Goal: Entertainment & Leisure: Browse casually

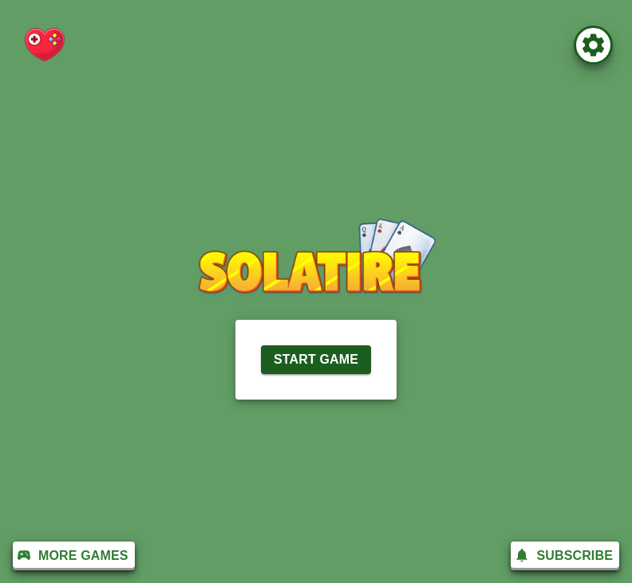
click at [323, 346] on button "Start Game" at bounding box center [316, 360] width 110 height 29
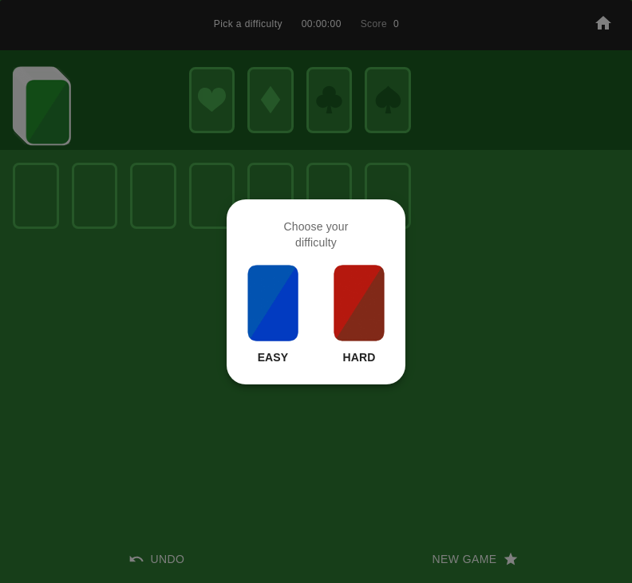
click at [364, 283] on img at bounding box center [359, 303] width 54 height 80
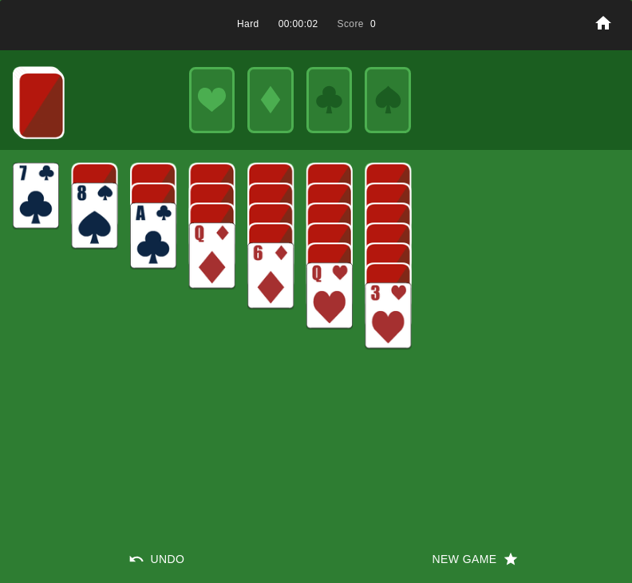
click at [171, 227] on img at bounding box center [153, 236] width 46 height 67
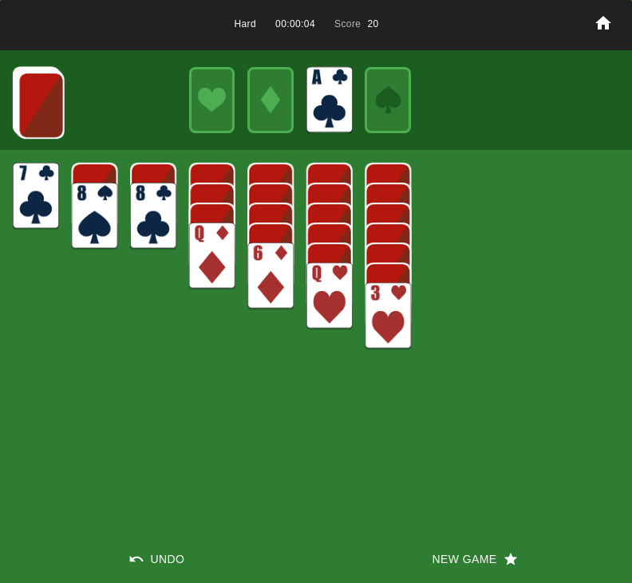
click at [285, 264] on img at bounding box center [270, 276] width 46 height 67
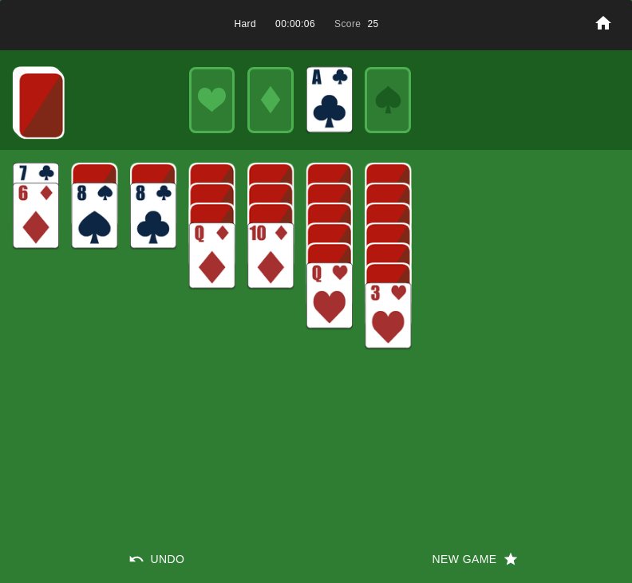
click at [45, 100] on img at bounding box center [41, 105] width 46 height 67
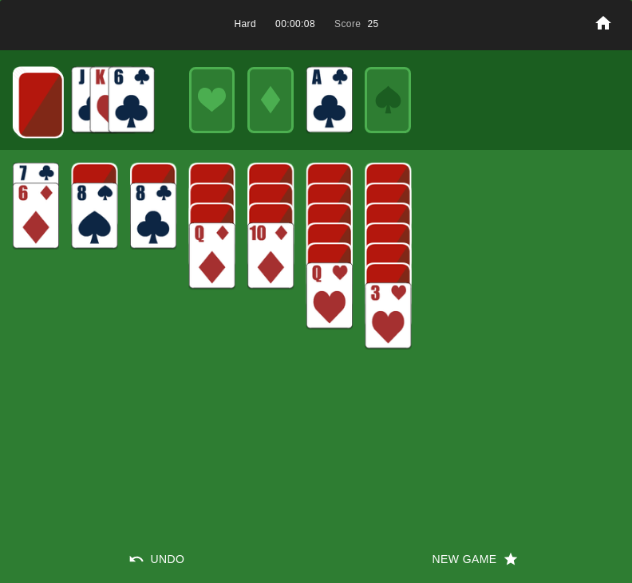
click at [35, 109] on img at bounding box center [41, 104] width 46 height 67
click at [149, 82] on img at bounding box center [132, 100] width 46 height 67
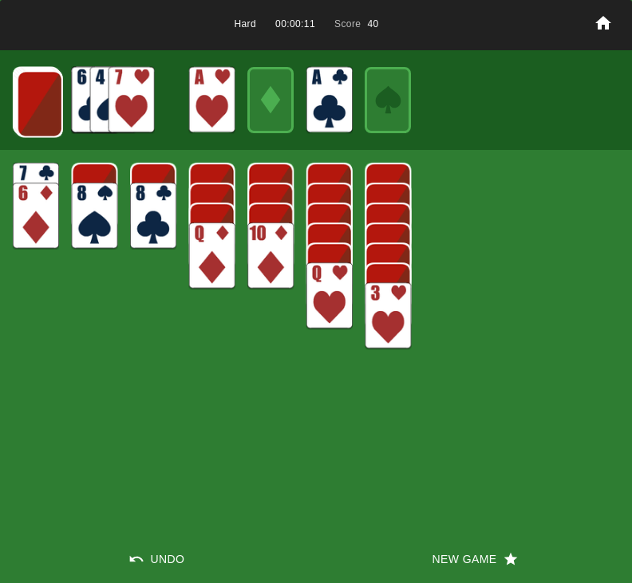
click at [145, 88] on img at bounding box center [132, 100] width 46 height 67
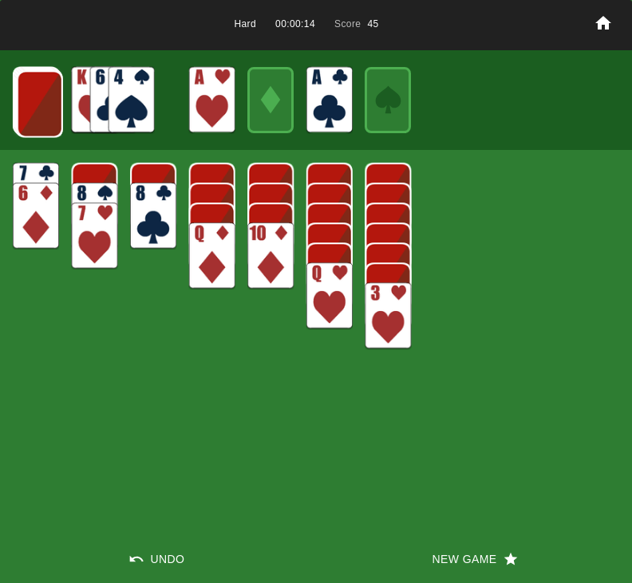
click at [53, 99] on img at bounding box center [40, 103] width 46 height 67
click at [45, 102] on img at bounding box center [39, 103] width 46 height 67
click at [51, 103] on img at bounding box center [38, 102] width 46 height 67
click at [152, 80] on img at bounding box center [132, 100] width 46 height 67
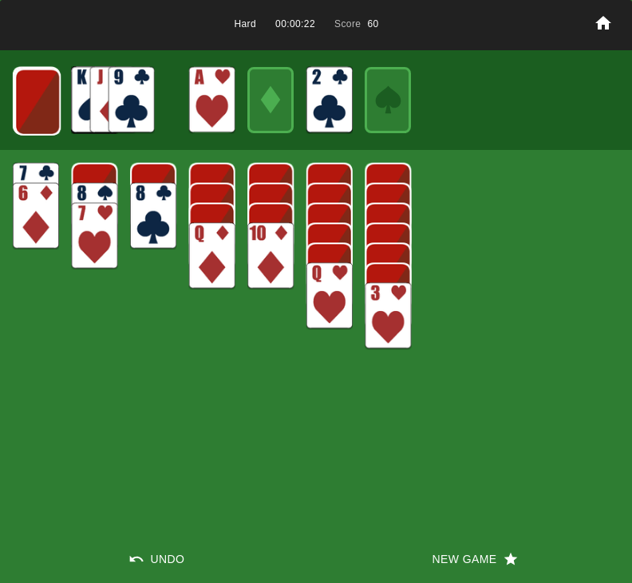
click at [141, 99] on img at bounding box center [132, 100] width 46 height 67
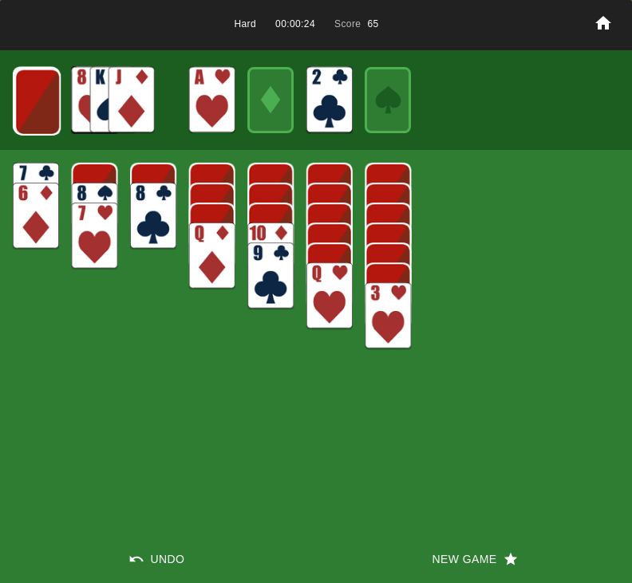
click at [51, 100] on img at bounding box center [37, 102] width 46 height 67
click at [48, 99] on img at bounding box center [37, 101] width 46 height 67
click at [43, 94] on img at bounding box center [37, 100] width 46 height 67
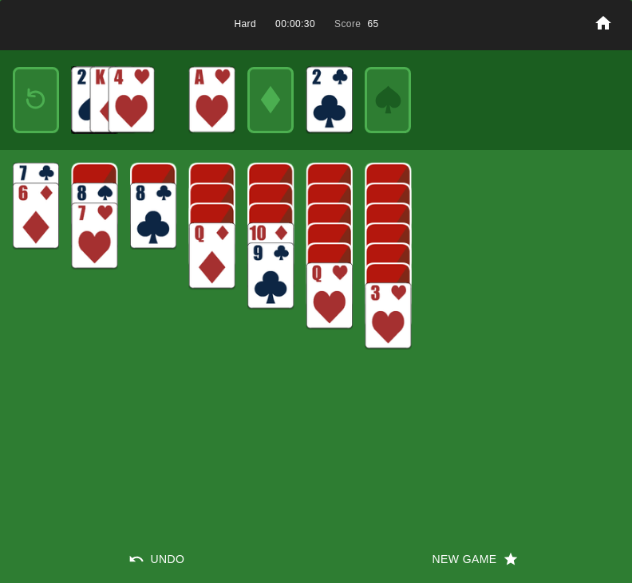
click at [56, 82] on div at bounding box center [36, 100] width 46 height 67
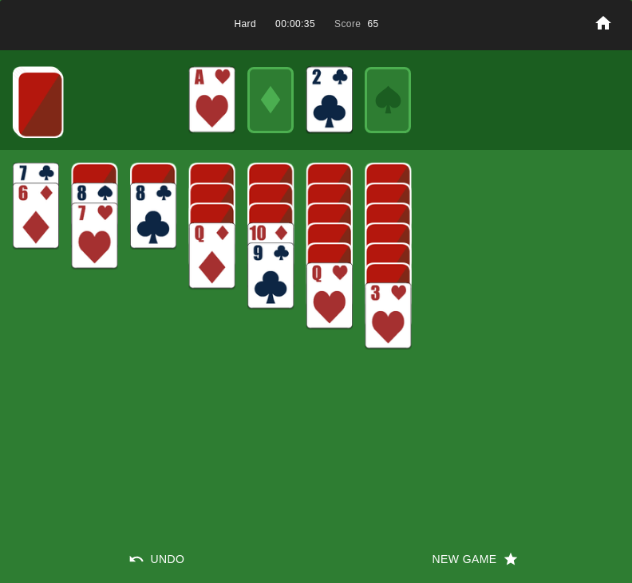
click at [38, 128] on img at bounding box center [40, 104] width 46 height 67
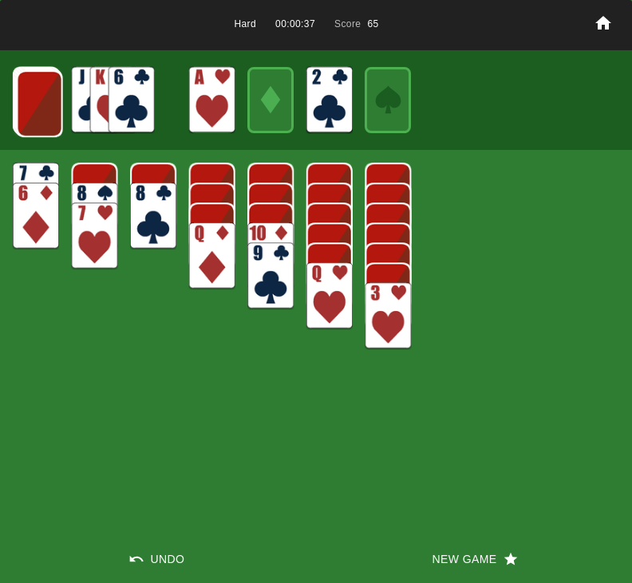
click at [144, 99] on img at bounding box center [132, 100] width 46 height 67
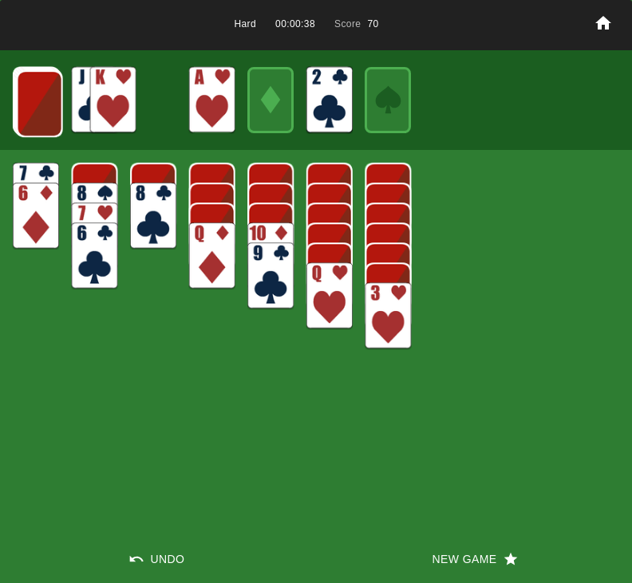
click at [55, 101] on img at bounding box center [40, 103] width 46 height 67
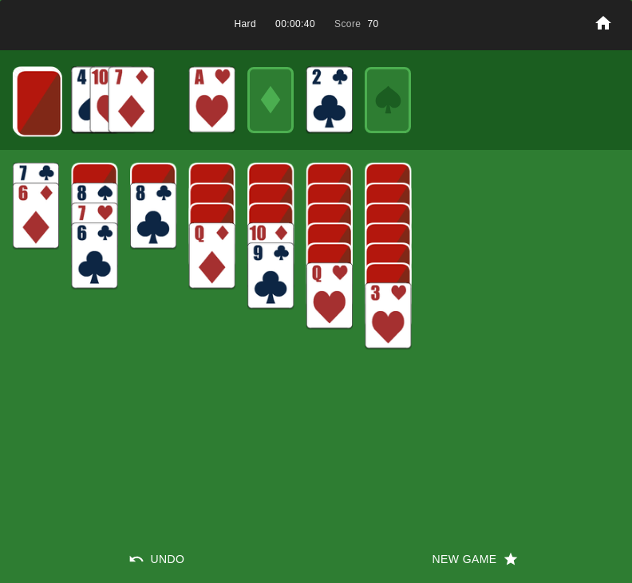
click at [140, 85] on img at bounding box center [132, 100] width 46 height 67
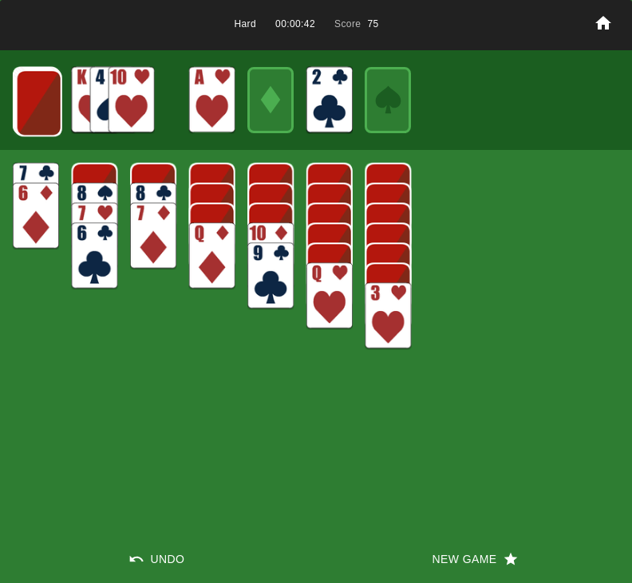
click at [35, 91] on img at bounding box center [39, 102] width 46 height 67
click at [49, 97] on img at bounding box center [38, 102] width 46 height 67
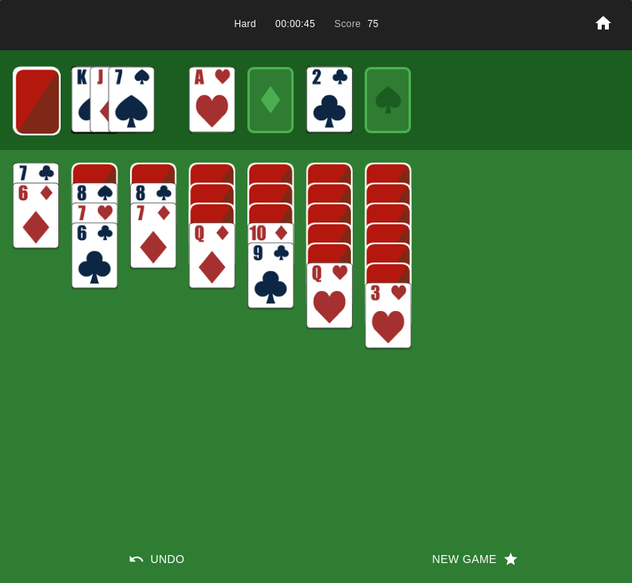
click at [54, 99] on img at bounding box center [37, 102] width 46 height 67
